Goal: Task Accomplishment & Management: Manage account settings

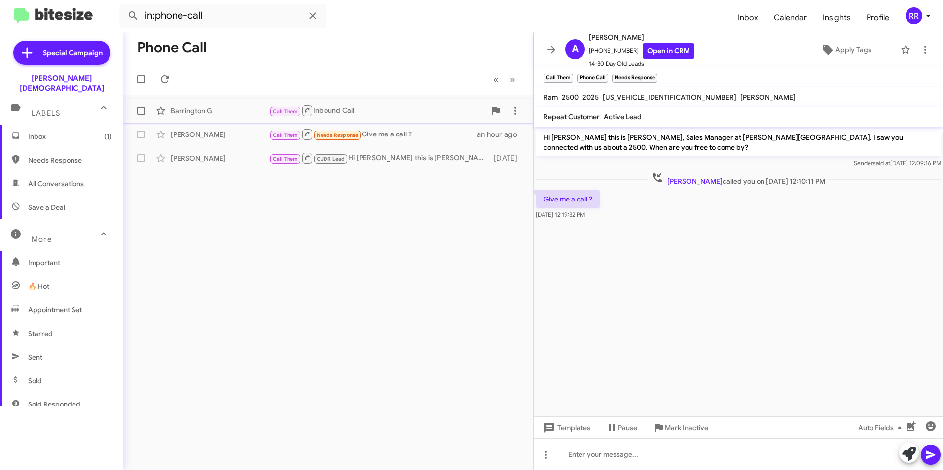
scroll to position [183, 0]
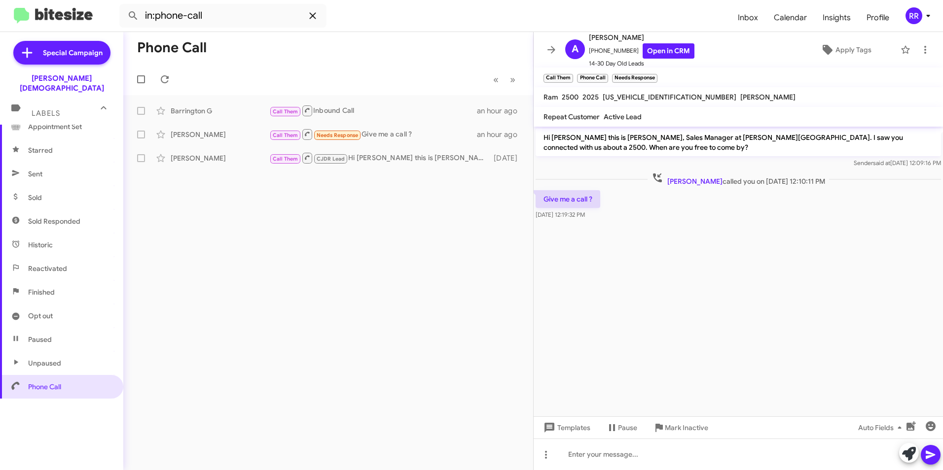
click at [316, 14] on icon at bounding box center [313, 16] width 12 height 12
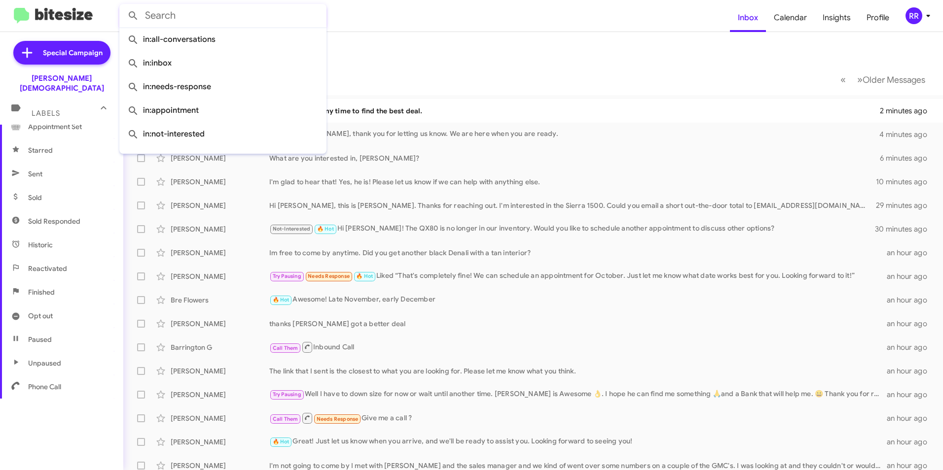
click at [53, 375] on span "Phone Call" at bounding box center [61, 387] width 123 height 24
type input "in:phone-call"
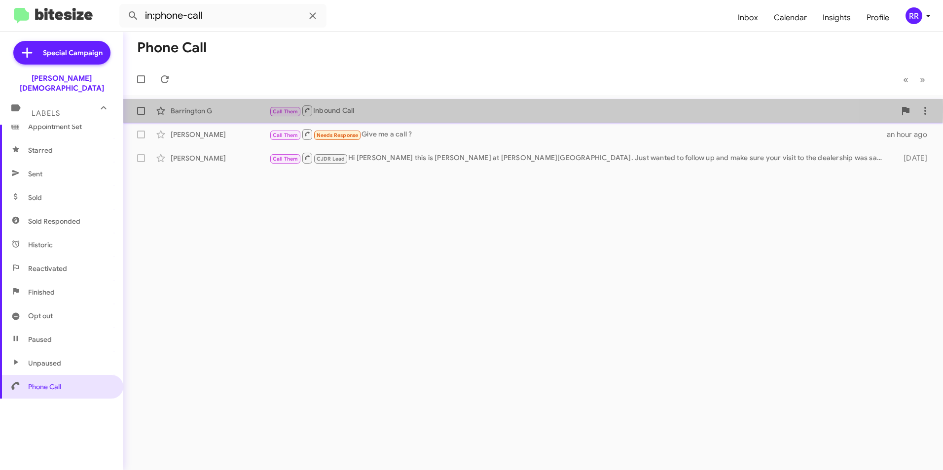
click at [211, 107] on div "Barrington G" at bounding box center [220, 111] width 99 height 10
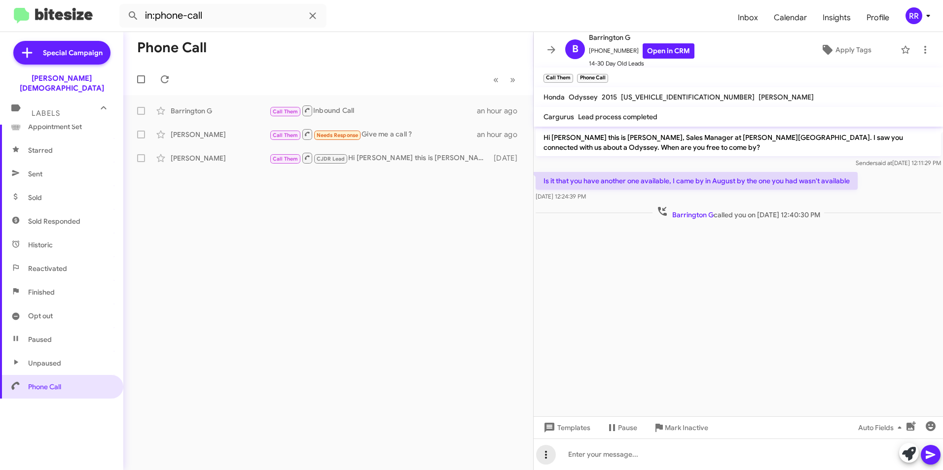
click at [548, 456] on icon at bounding box center [546, 455] width 12 height 12
click at [563, 431] on button "note" at bounding box center [566, 430] width 61 height 24
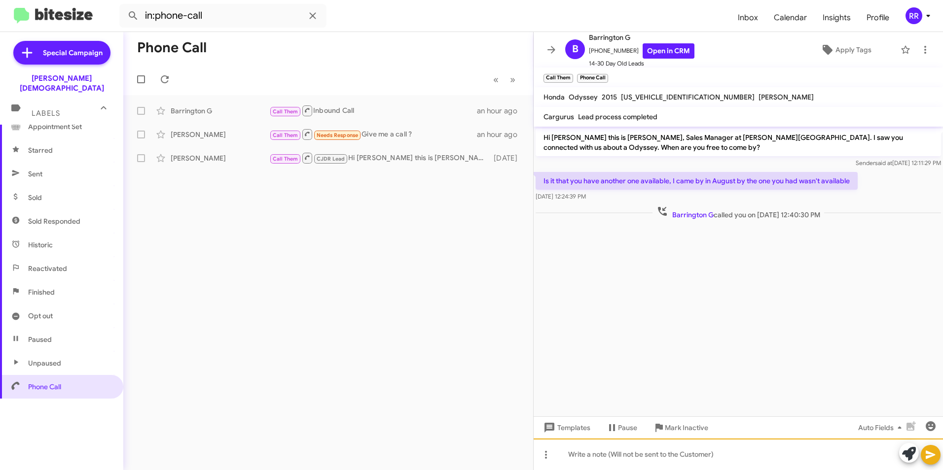
click at [626, 456] on div at bounding box center [737, 455] width 409 height 32
click at [937, 455] on button at bounding box center [930, 455] width 20 height 20
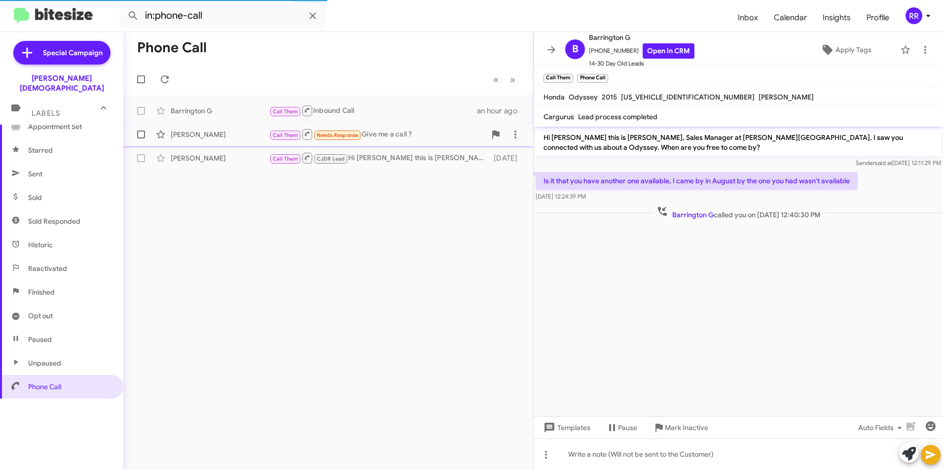
click at [204, 135] on div "[PERSON_NAME]" at bounding box center [220, 135] width 99 height 10
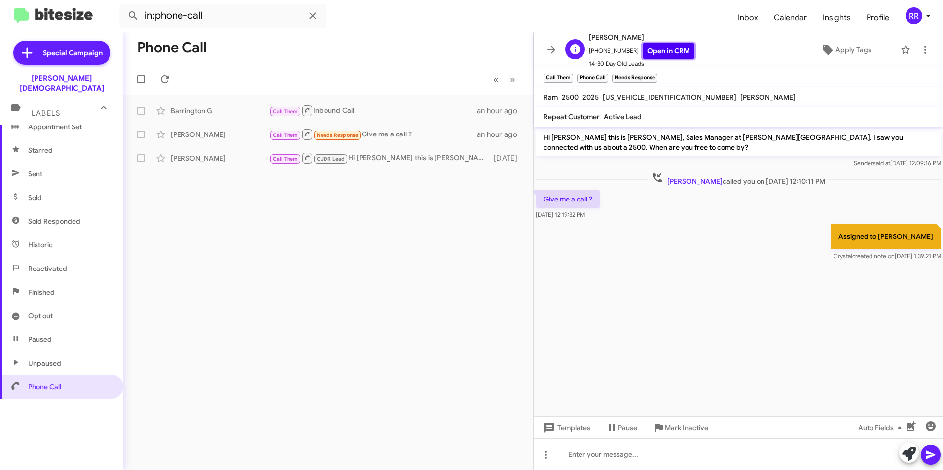
click at [655, 52] on link "Open in CRM" at bounding box center [668, 50] width 52 height 15
click at [541, 455] on icon at bounding box center [546, 455] width 12 height 12
click at [568, 433] on button "note" at bounding box center [566, 430] width 61 height 24
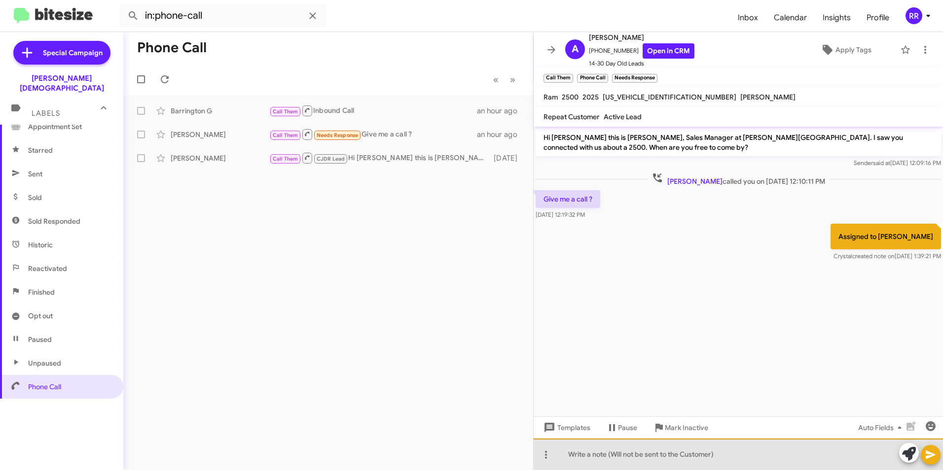
click at [587, 459] on div at bounding box center [737, 455] width 409 height 32
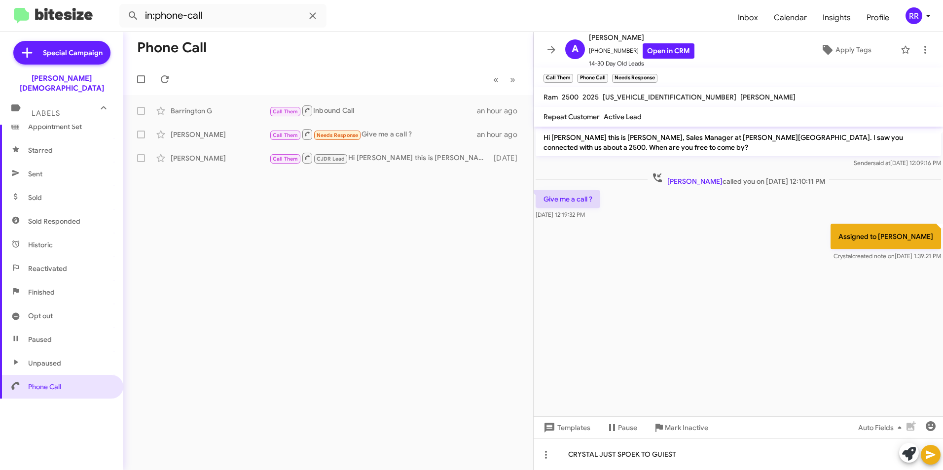
click at [927, 454] on icon at bounding box center [929, 455] width 9 height 8
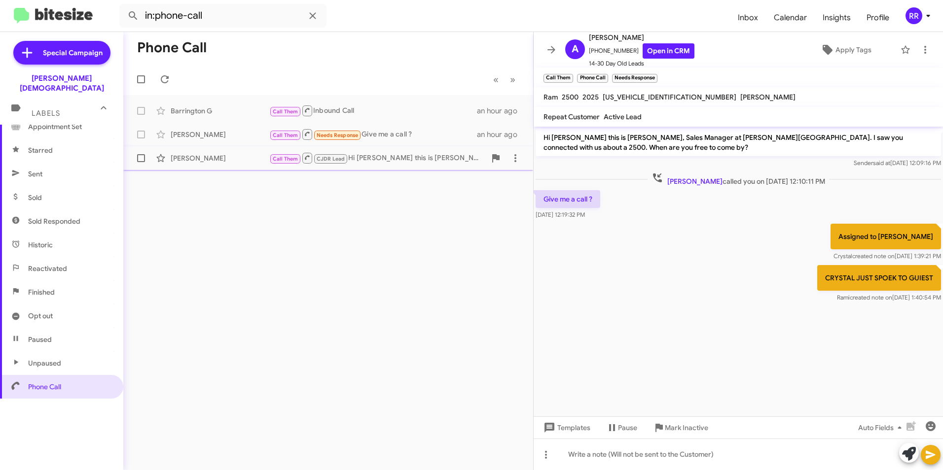
click at [178, 161] on div "[PERSON_NAME]" at bounding box center [220, 158] width 99 height 10
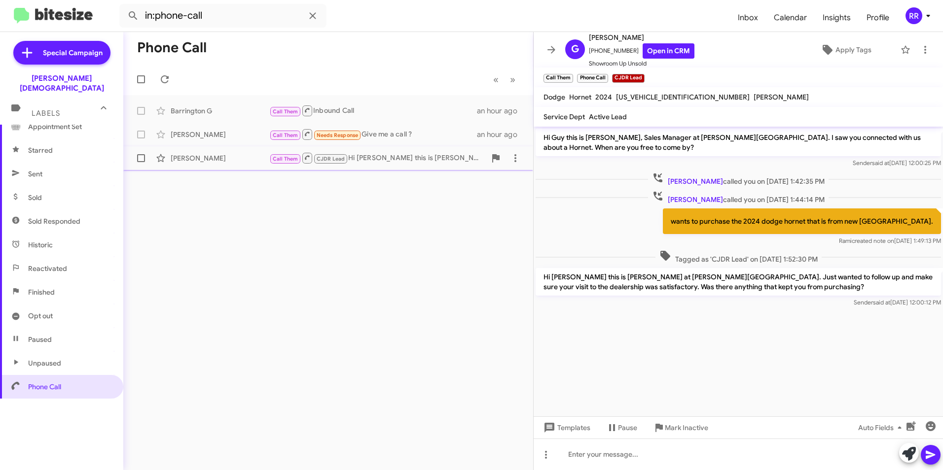
click at [188, 164] on div "[PERSON_NAME] Call Them CJDR Lead Hi [PERSON_NAME] this is [PERSON_NAME] at [PE…" at bounding box center [328, 158] width 394 height 20
click at [650, 51] on link "Open in CRM" at bounding box center [668, 50] width 52 height 15
click at [318, 13] on icon at bounding box center [313, 16] width 12 height 12
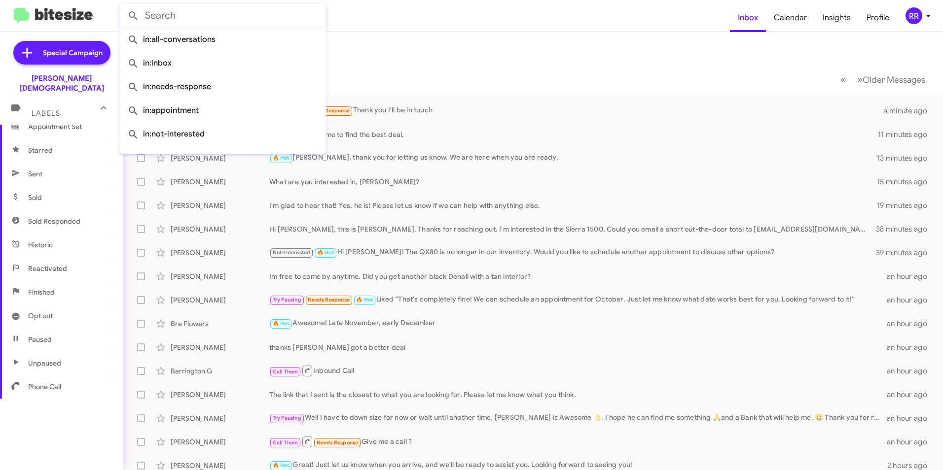
click at [475, 56] on mat-toolbar-row "Inbox" at bounding box center [532, 48] width 819 height 32
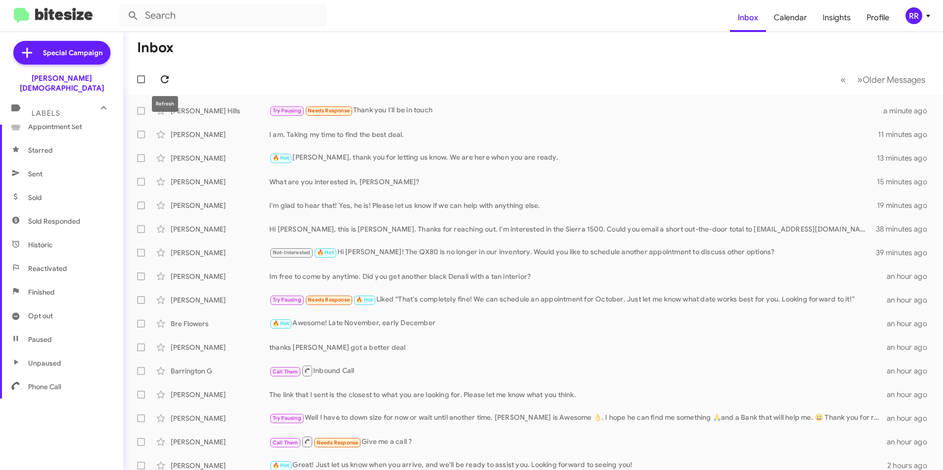
click at [167, 73] on icon at bounding box center [165, 79] width 12 height 12
click at [50, 375] on span "Phone Call" at bounding box center [61, 387] width 123 height 24
type input "in:phone-call"
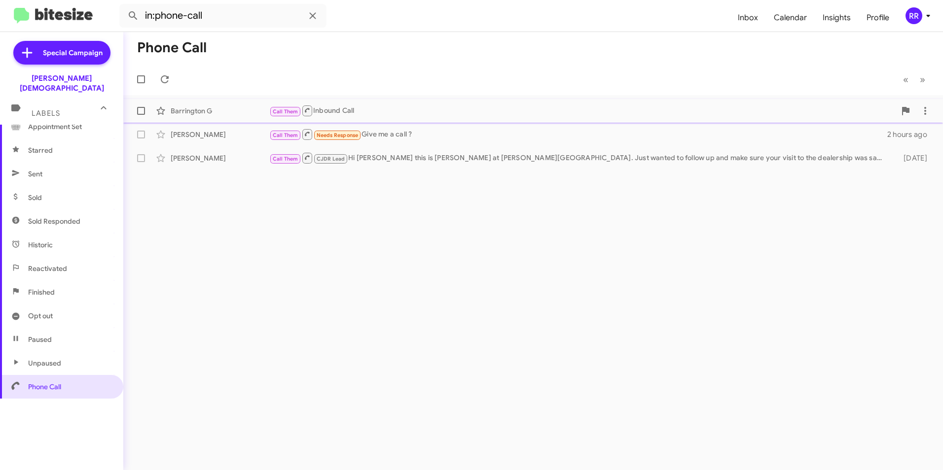
click at [193, 112] on div "Barrington G" at bounding box center [220, 111] width 99 height 10
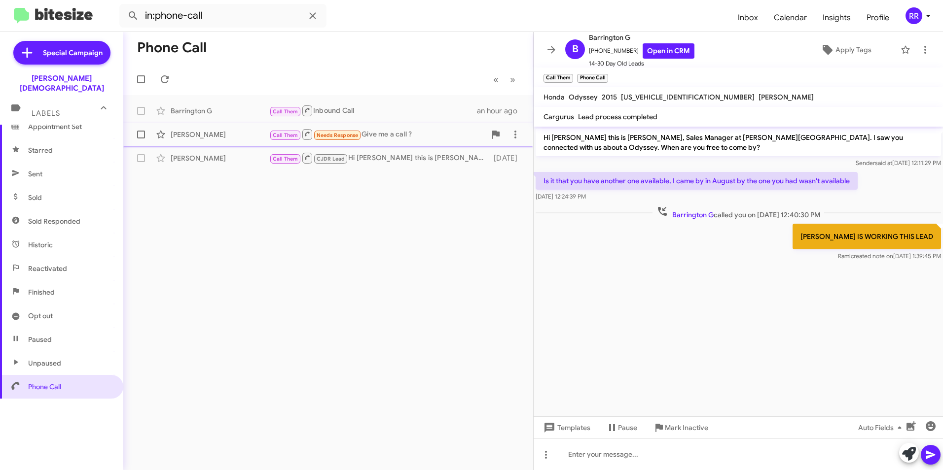
click at [181, 141] on div "[PERSON_NAME] Call Them Needs Response Give me a call ? 2 hours ago" at bounding box center [328, 135] width 394 height 20
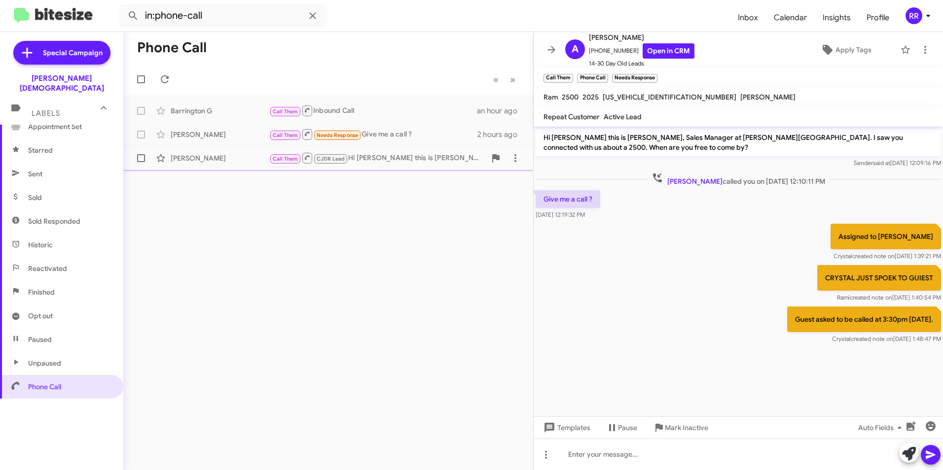
click at [208, 159] on div "[PERSON_NAME]" at bounding box center [220, 158] width 99 height 10
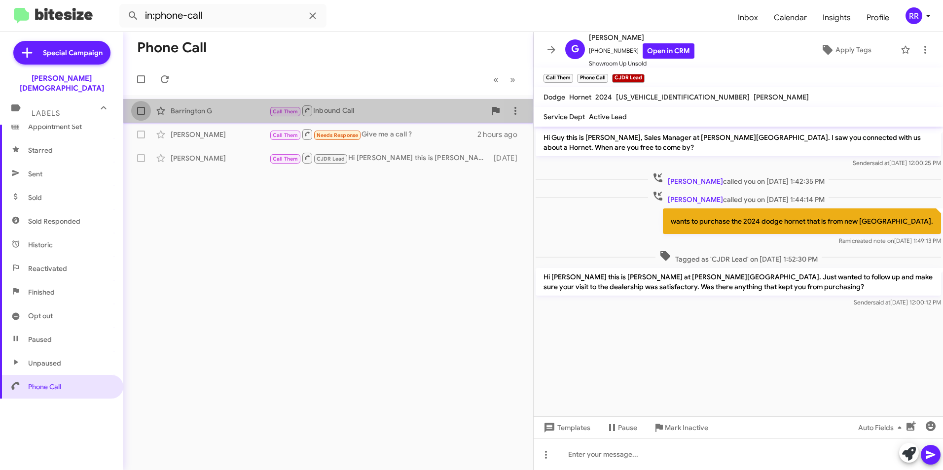
click at [142, 107] on span at bounding box center [141, 111] width 8 height 8
click at [141, 115] on input "checkbox" at bounding box center [140, 115] width 0 height 0
checkbox input "true"
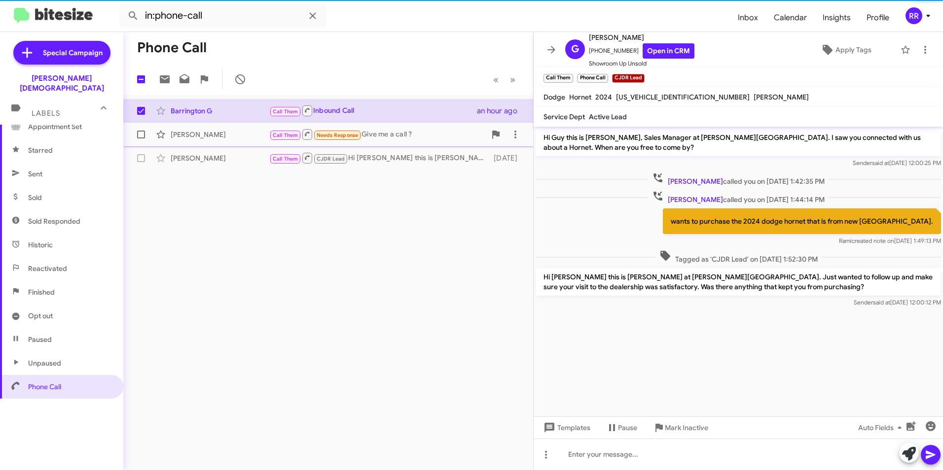
click at [140, 137] on span at bounding box center [141, 135] width 8 height 8
click at [140, 139] on input "checkbox" at bounding box center [140, 139] width 0 height 0
checkbox input "true"
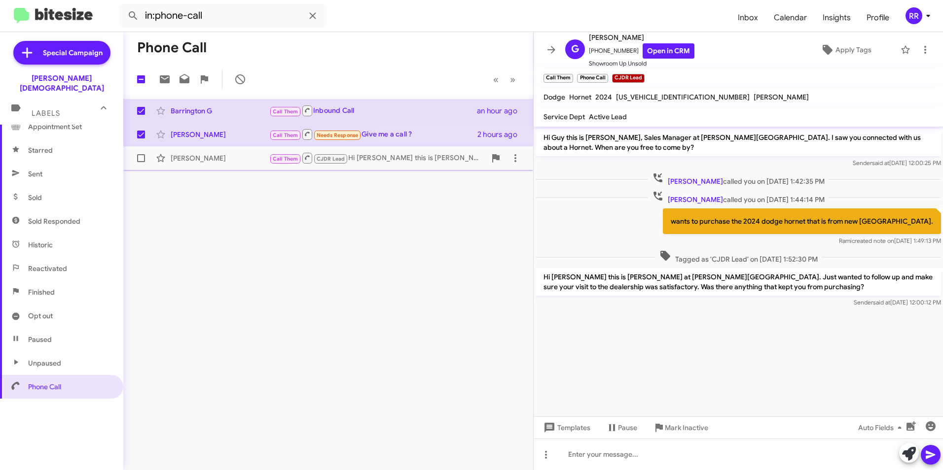
click at [140, 157] on span at bounding box center [141, 158] width 8 height 8
click at [140, 162] on input "checkbox" at bounding box center [140, 162] width 0 height 0
checkbox input "true"
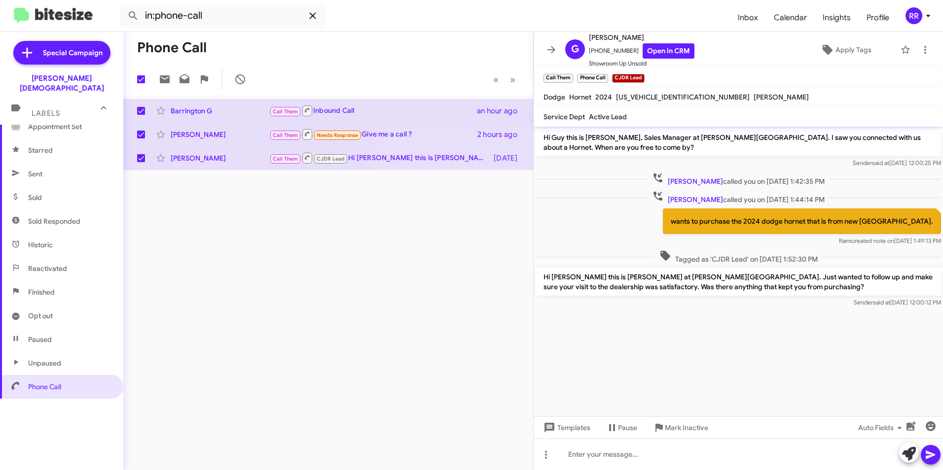
click at [313, 17] on icon at bounding box center [313, 16] width 12 height 12
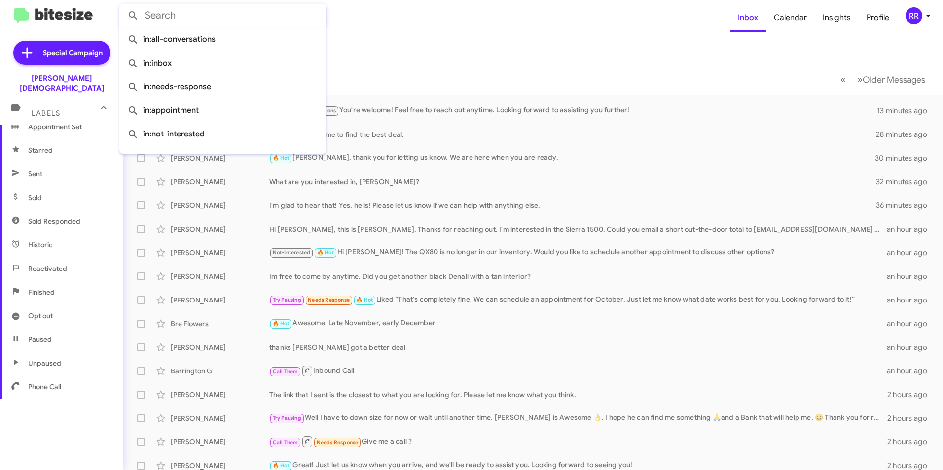
click at [358, 49] on mat-toolbar-row "Inbox" at bounding box center [532, 48] width 819 height 32
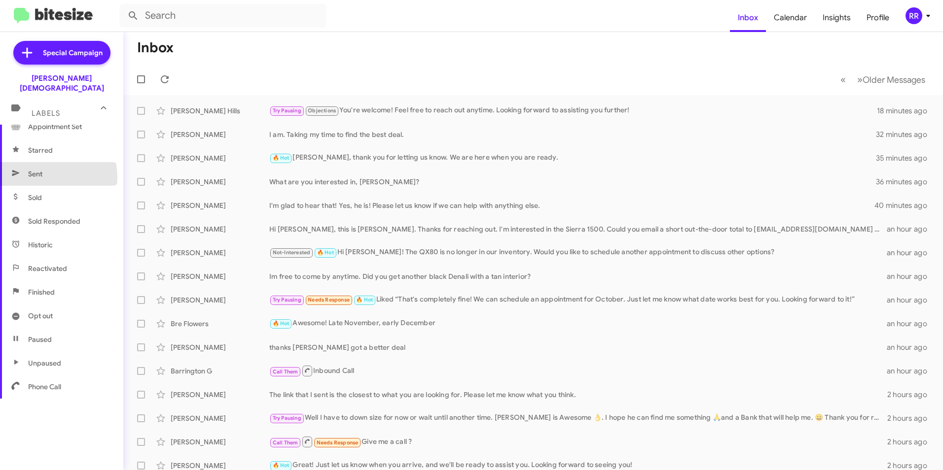
click at [35, 169] on span "Sent" at bounding box center [35, 174] width 14 height 10
type input "in:sent"
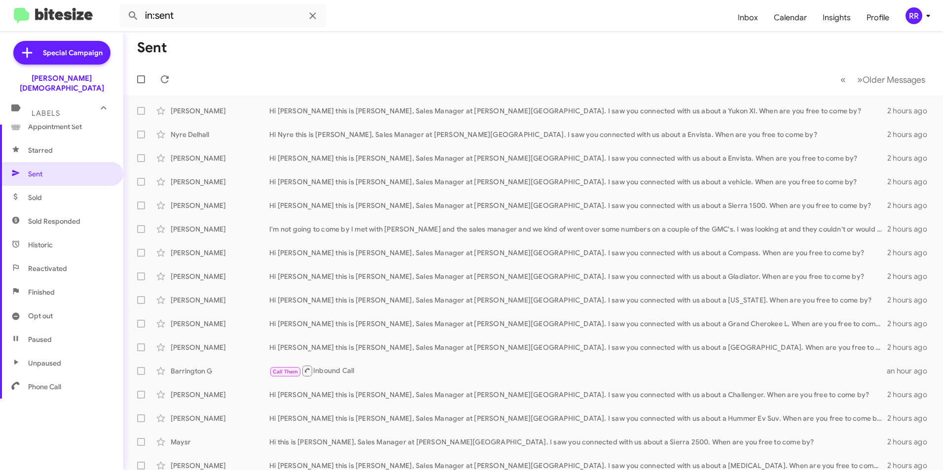
click at [380, 58] on mat-toolbar-row "Sent" at bounding box center [532, 48] width 819 height 32
